Goal: Task Accomplishment & Management: Manage account settings

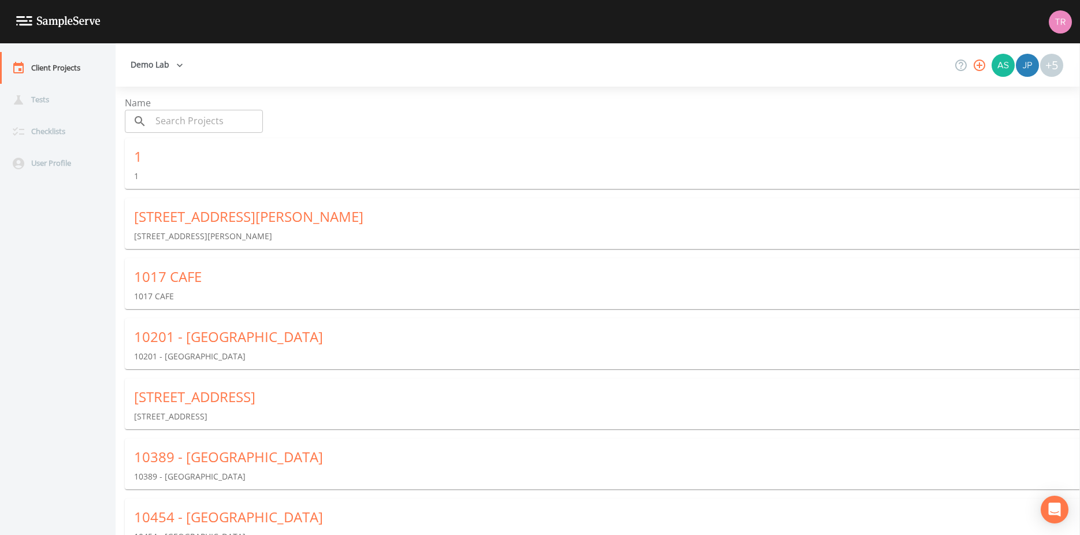
click at [194, 127] on input "text" at bounding box center [207, 121] width 112 height 23
click at [181, 65] on icon "button" at bounding box center [180, 66] width 12 height 12
click at [339, 74] on div at bounding box center [540, 267] width 1080 height 535
click at [165, 69] on button "Demo Lab" at bounding box center [157, 64] width 62 height 21
click at [173, 90] on link "Blarney Castle Oil Co." at bounding box center [189, 90] width 127 height 21
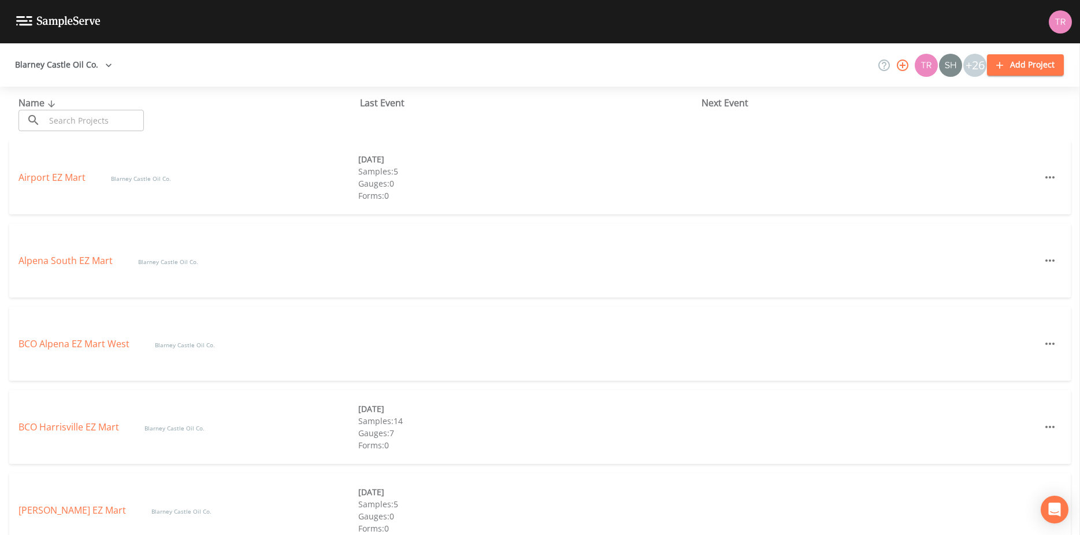
click at [94, 124] on input "text" at bounding box center [94, 120] width 99 height 21
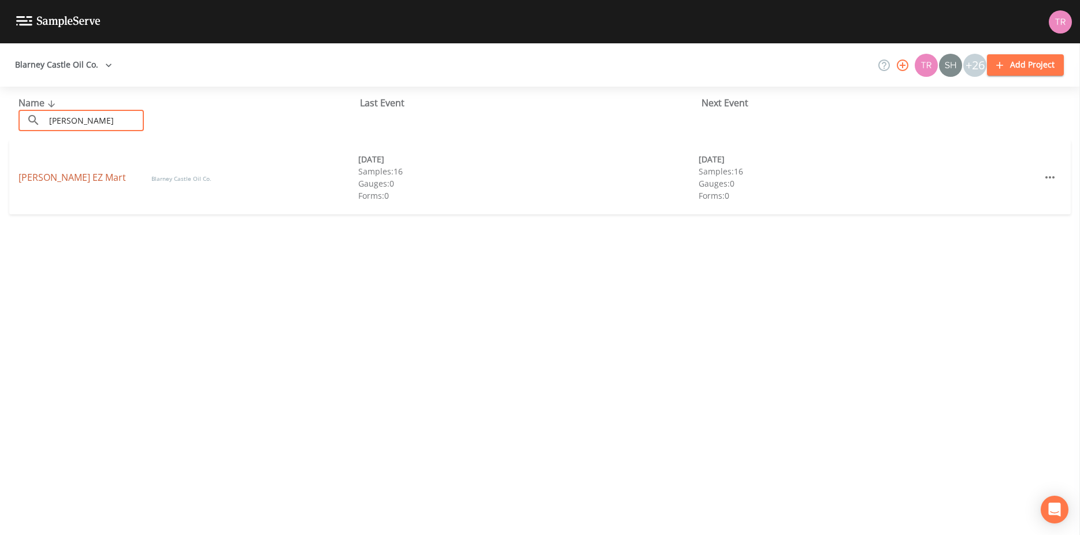
type input "[PERSON_NAME]"
click at [79, 179] on link "[PERSON_NAME] EZ Mart" at bounding box center [73, 177] width 110 height 13
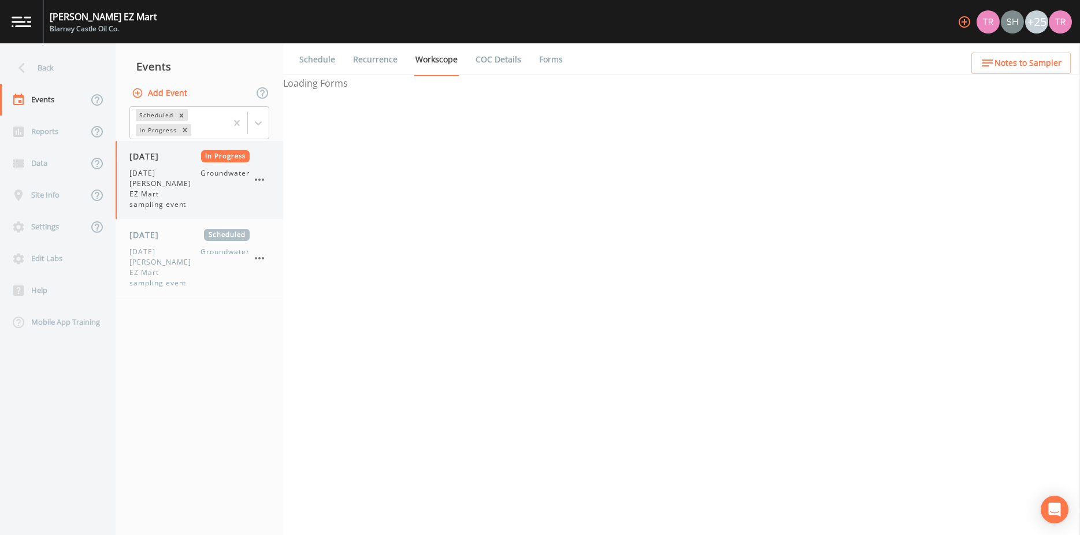
click at [162, 172] on span "[DATE] [PERSON_NAME] EZ Mart sampling event" at bounding box center [164, 189] width 71 height 42
select select "0b1af911-289b-4d7b-9fdf-156f6d27a2cf"
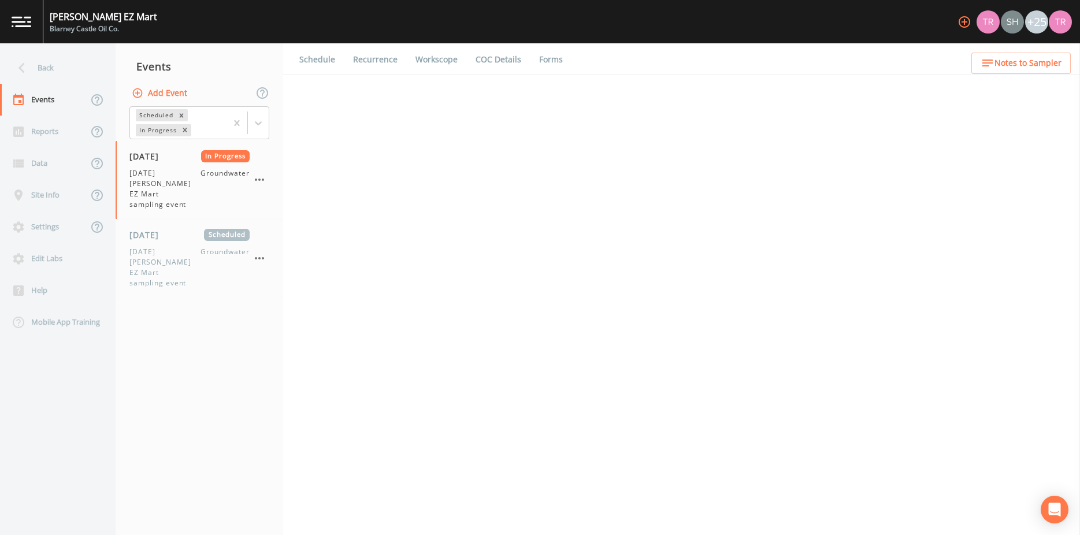
select select "0b1af911-289b-4d7b-9fdf-156f6d27a2cf"
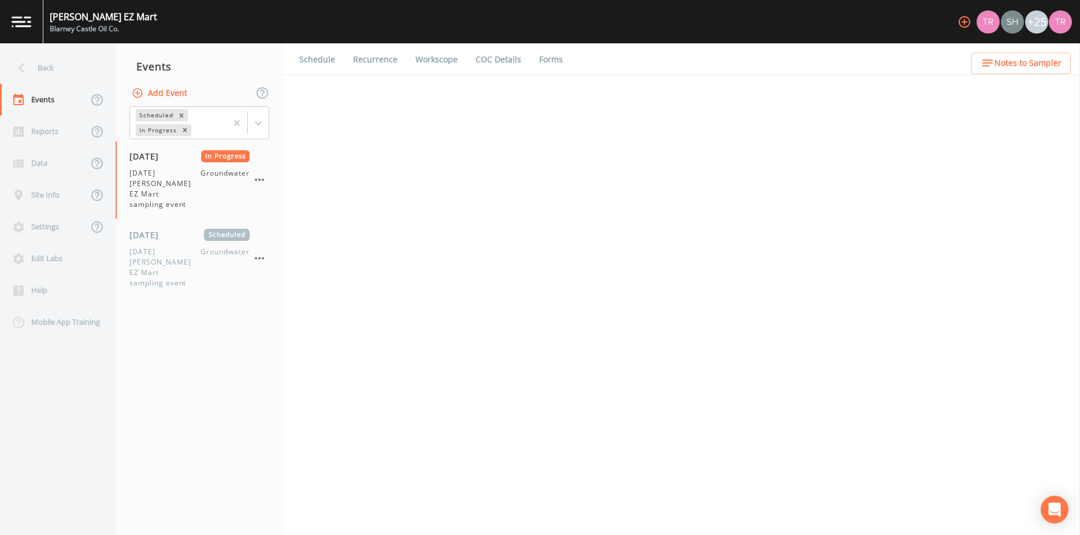
select select "0b1af911-289b-4d7b-9fdf-156f6d27a2cf"
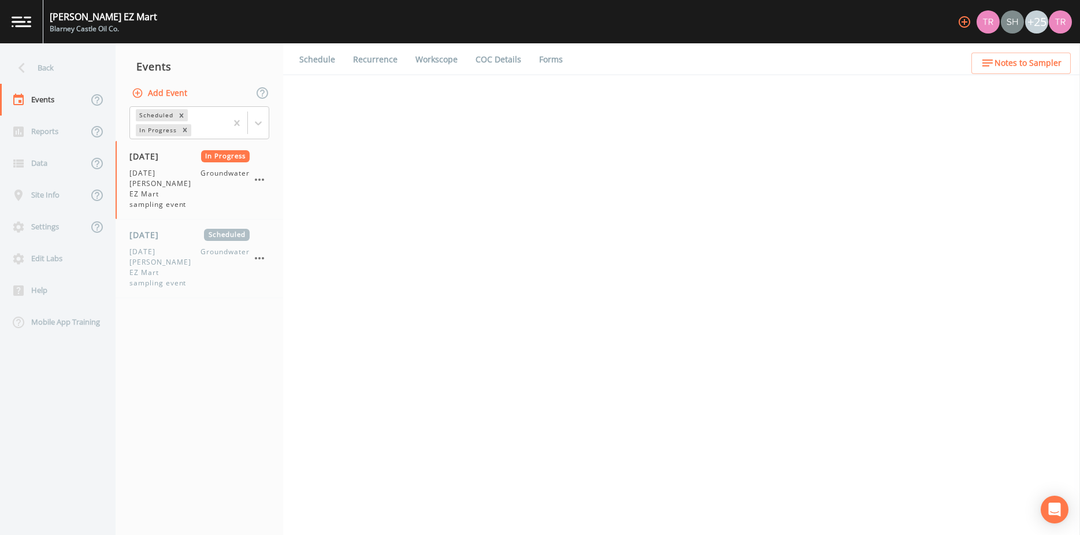
select select "0b1af911-289b-4d7b-9fdf-156f6d27a2cf"
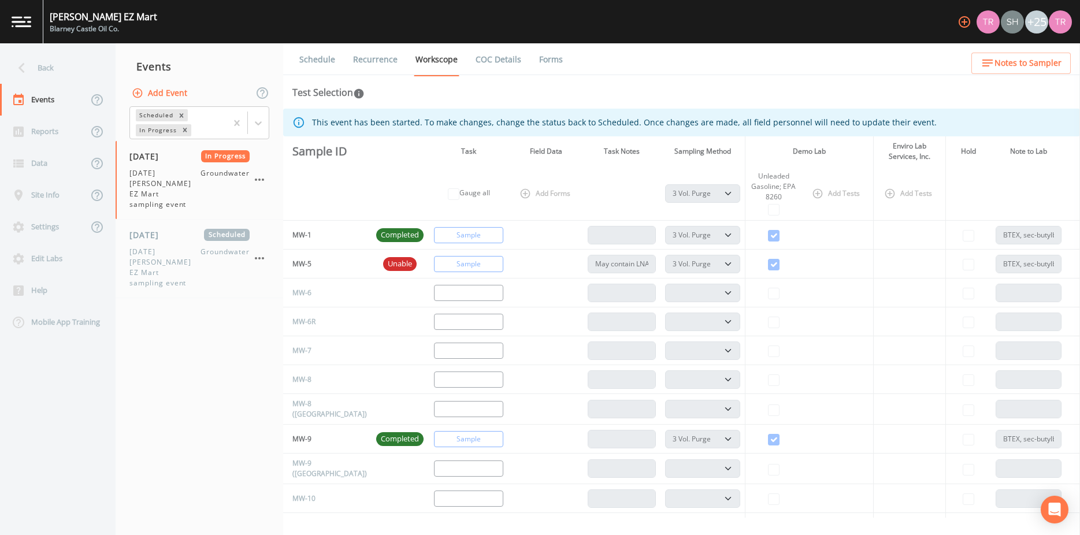
click at [549, 67] on link "Forms" at bounding box center [550, 59] width 27 height 32
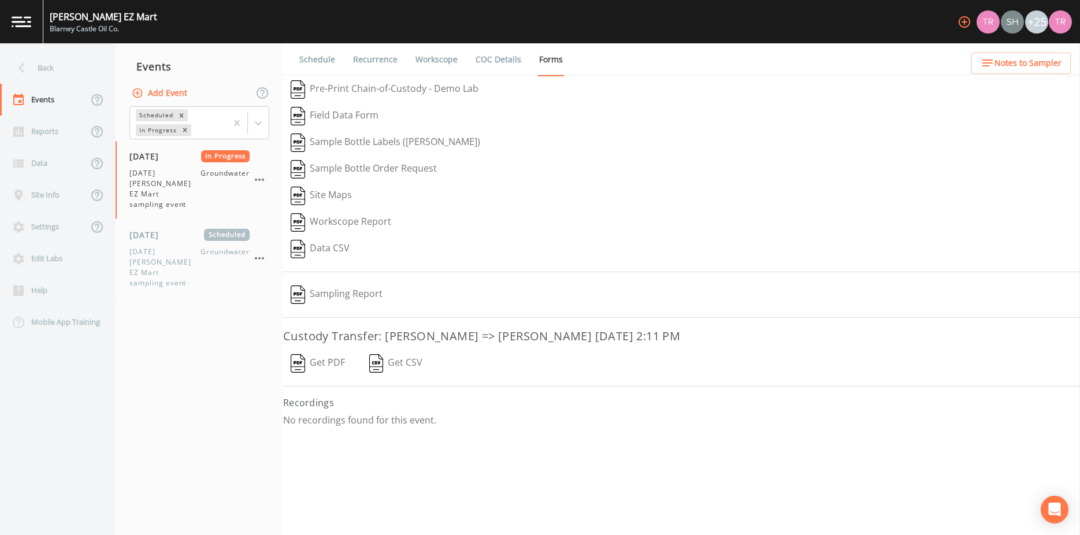
click at [389, 361] on button "Get CSV" at bounding box center [395, 363] width 69 height 27
drag, startPoint x: 289, startPoint y: 366, endPoint x: 300, endPoint y: 367, distance: 11.0
click at [289, 367] on button "Get PDF" at bounding box center [317, 363] width 69 height 27
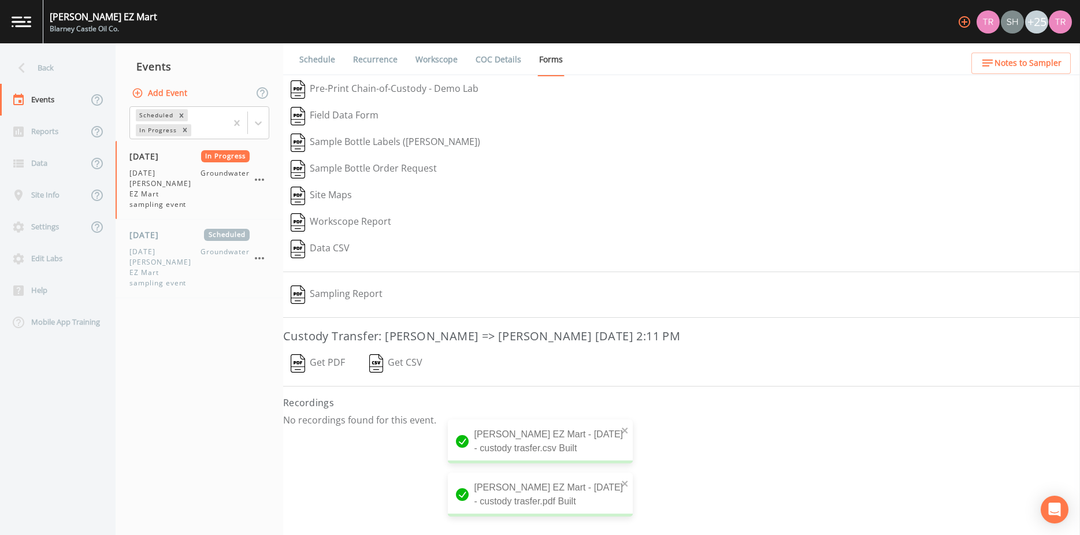
click at [191, 377] on nav "Events Add Event Scheduled In Progress [DATE] In Progress [DATE] [PERSON_NAME] …" at bounding box center [200, 289] width 168 height 492
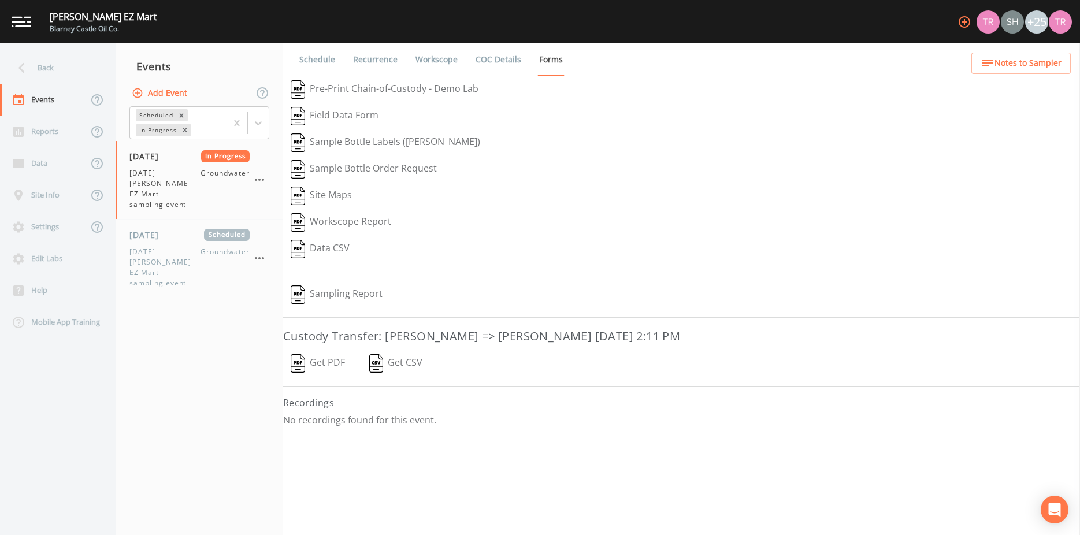
click at [240, 444] on nav "Events Add Event Scheduled In Progress [DATE] In Progress [DATE] [PERSON_NAME] …" at bounding box center [200, 289] width 168 height 492
click at [177, 169] on span "[DATE] [PERSON_NAME] EZ Mart sampling event" at bounding box center [164, 189] width 71 height 42
select select "0b1af911-289b-4d7b-9fdf-156f6d27a2cf"
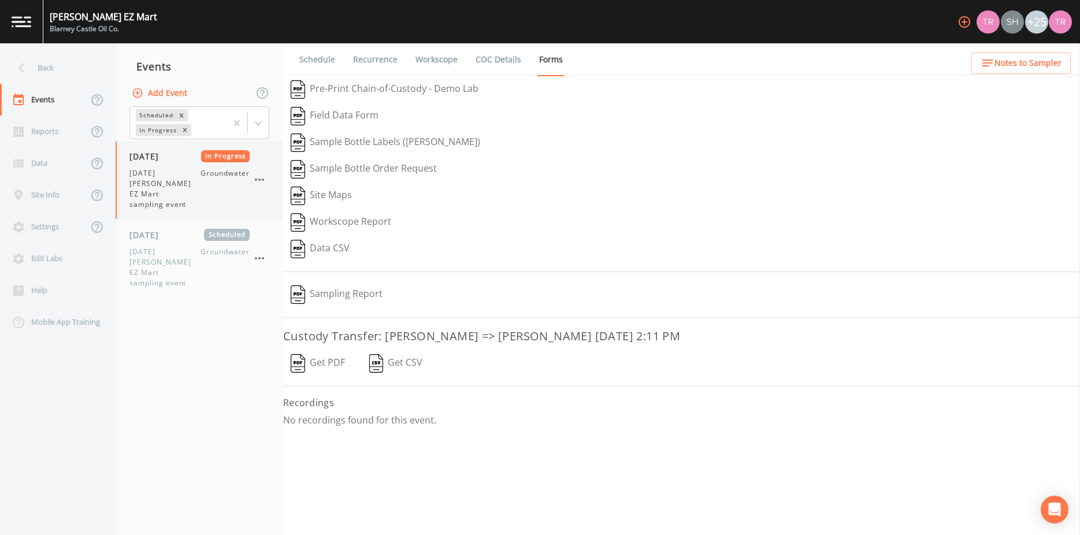
select select "0b1af911-289b-4d7b-9fdf-156f6d27a2cf"
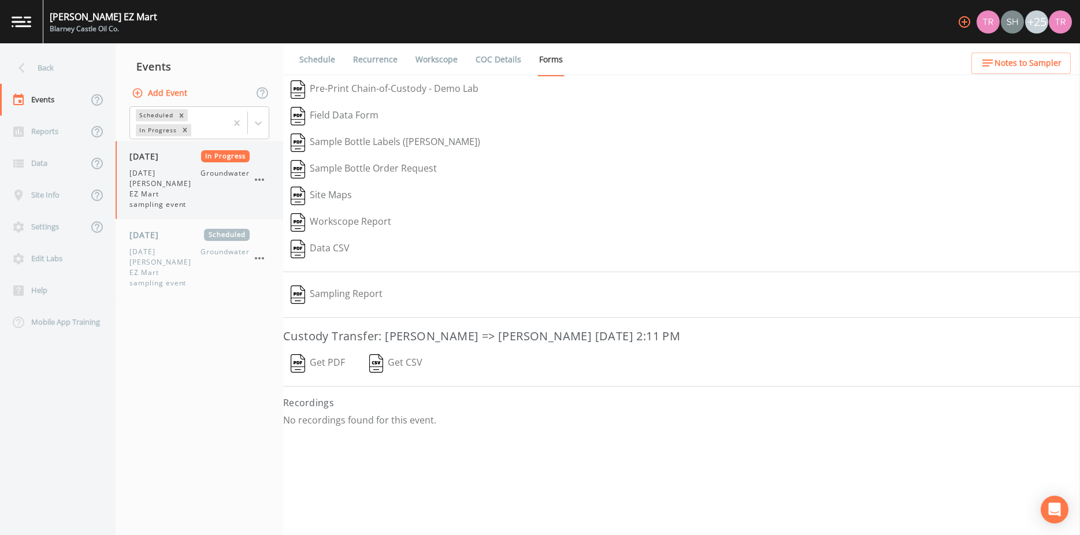
select select "0b1af911-289b-4d7b-9fdf-156f6d27a2cf"
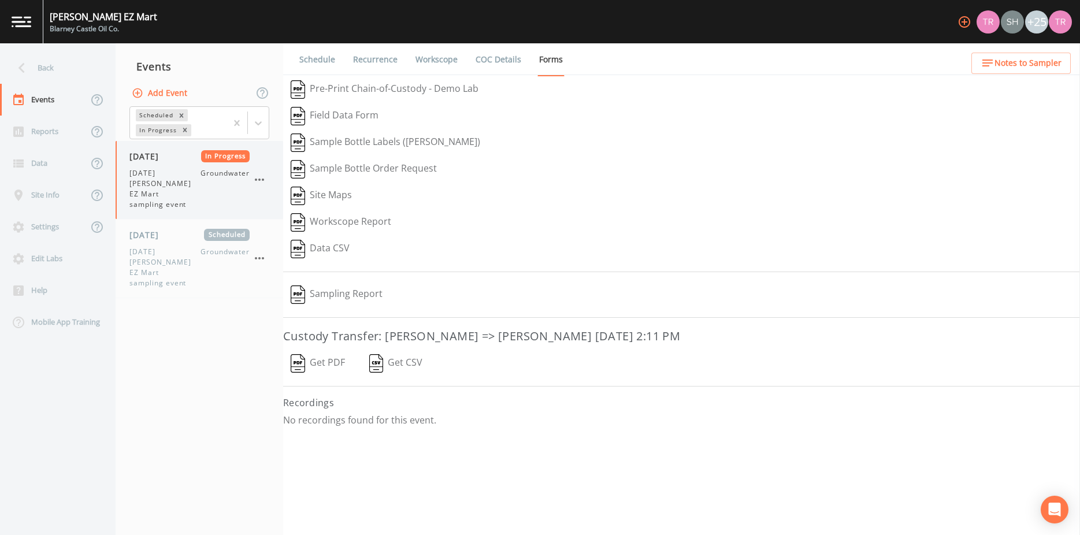
select select "0b1af911-289b-4d7b-9fdf-156f6d27a2cf"
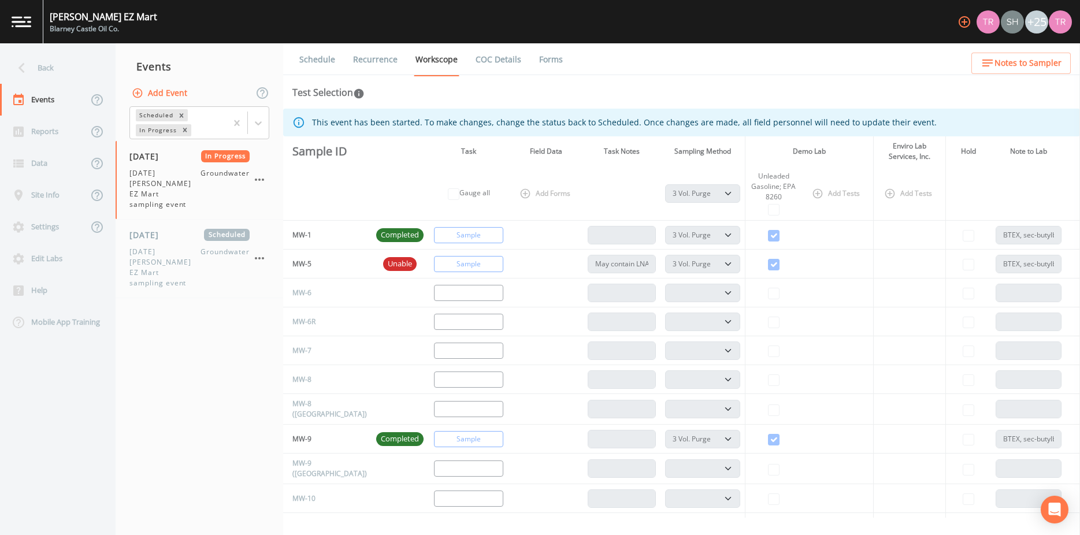
click at [711, 55] on ul "Schedule Recurrence Workscope COC Details Forms" at bounding box center [681, 59] width 797 height 32
click at [192, 382] on nav "Events Add Event Scheduled In Progress [DATE] In Progress [DATE] [PERSON_NAME] …" at bounding box center [200, 289] width 168 height 492
click at [181, 309] on nav "Events Add Event Scheduled In Progress [DATE] In Progress [DATE] [PERSON_NAME] …" at bounding box center [200, 289] width 168 height 492
click at [162, 176] on span "[DATE] [PERSON_NAME] EZ Mart sampling event" at bounding box center [164, 189] width 71 height 42
select select "0b1af911-289b-4d7b-9fdf-156f6d27a2cf"
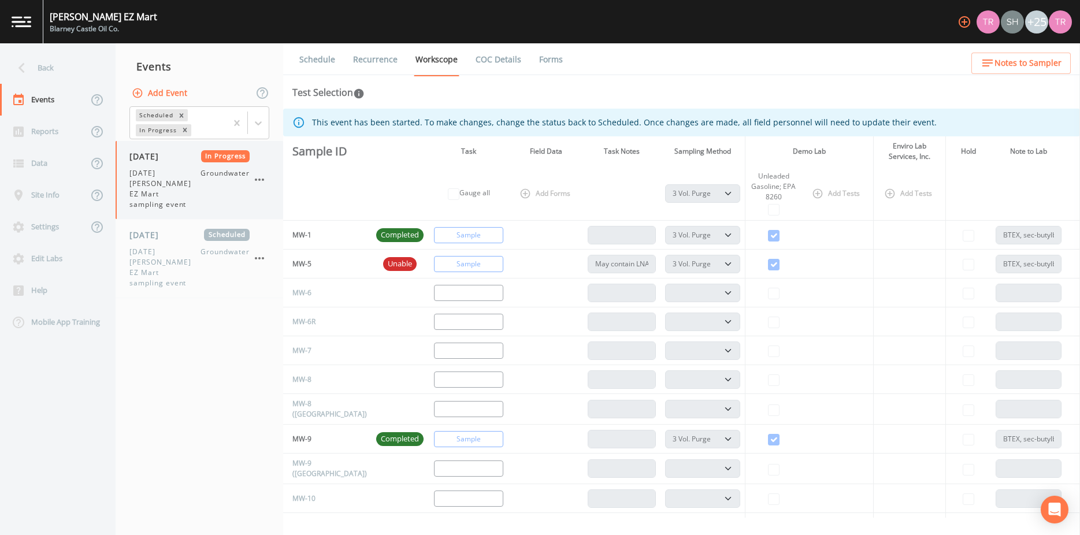
select select "0b1af911-289b-4d7b-9fdf-156f6d27a2cf"
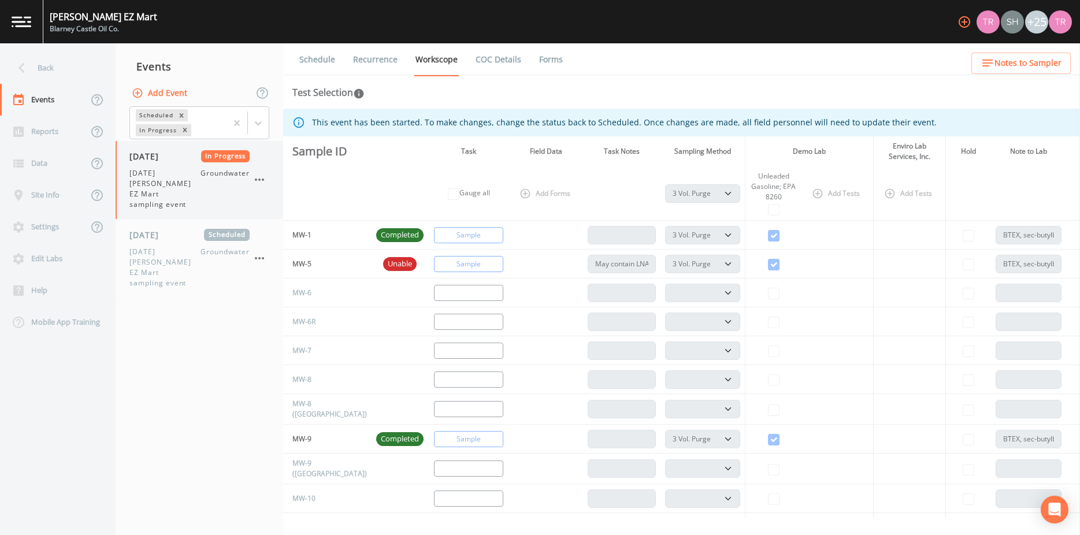
select select "0b1af911-289b-4d7b-9fdf-156f6d27a2cf"
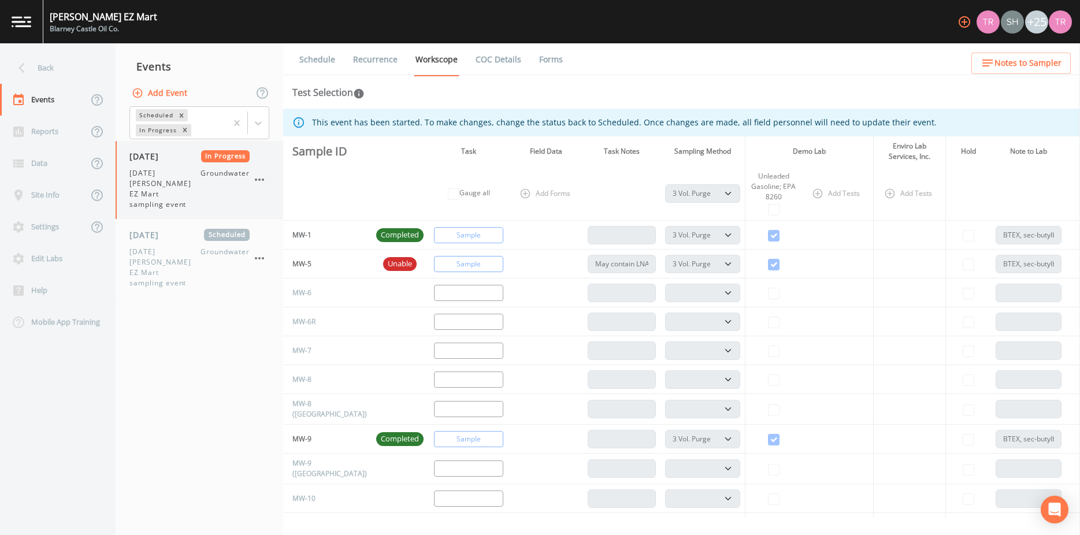
select select "0b1af911-289b-4d7b-9fdf-156f6d27a2cf"
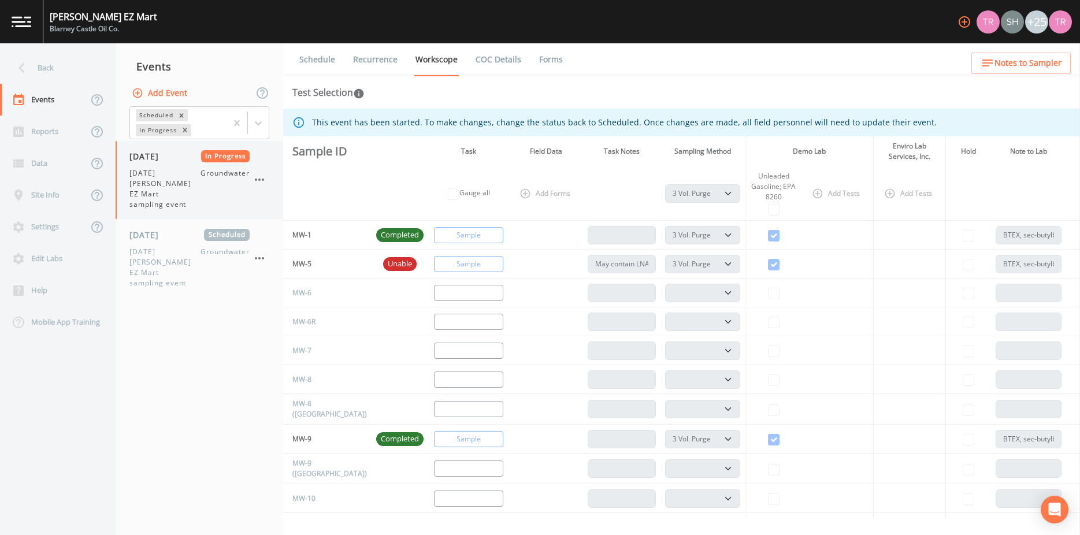
select select "0b1af911-289b-4d7b-9fdf-156f6d27a2cf"
